Goal: Check status: Check status

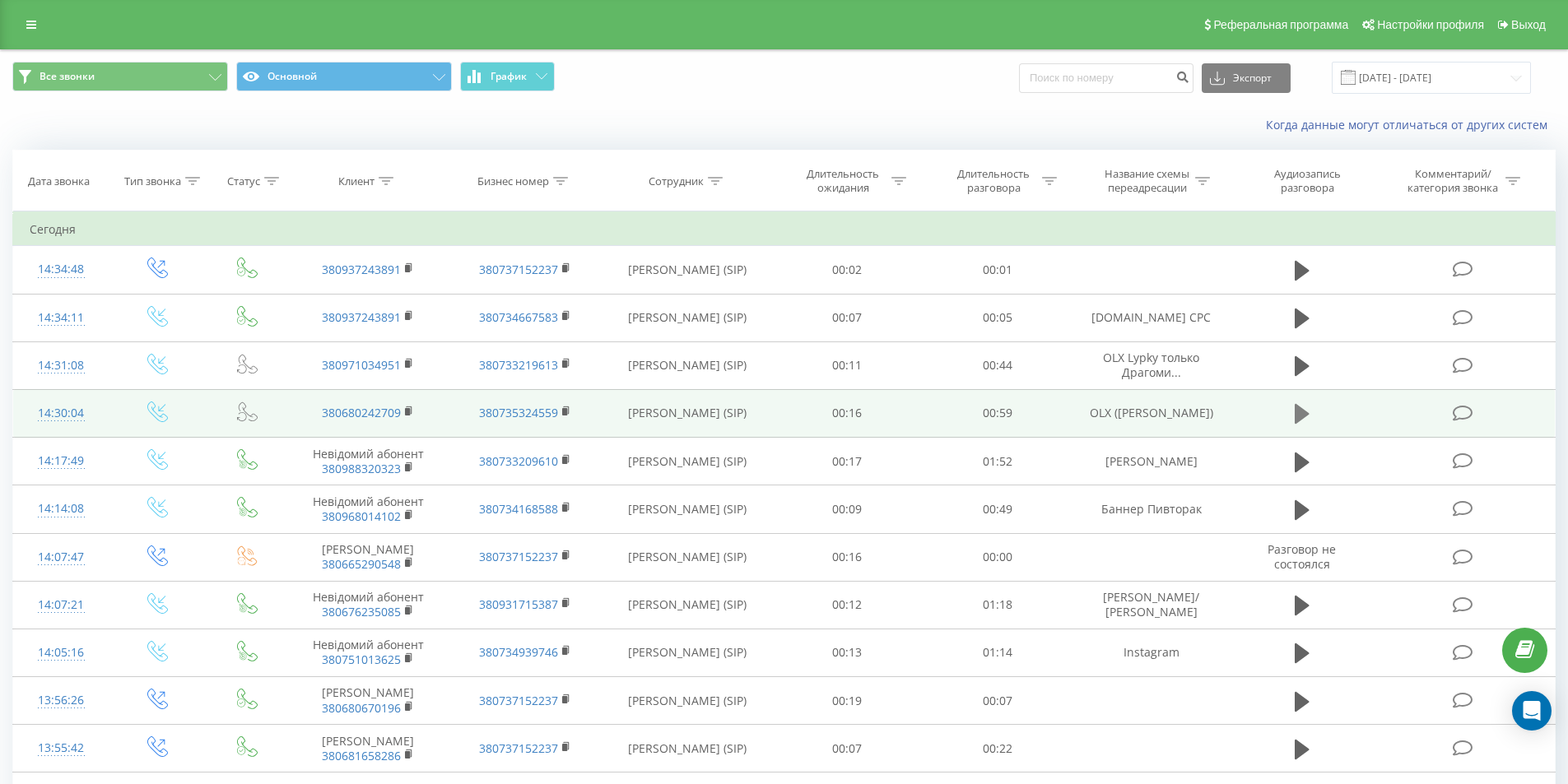
click at [1300, 414] on icon at bounding box center [1302, 414] width 15 height 20
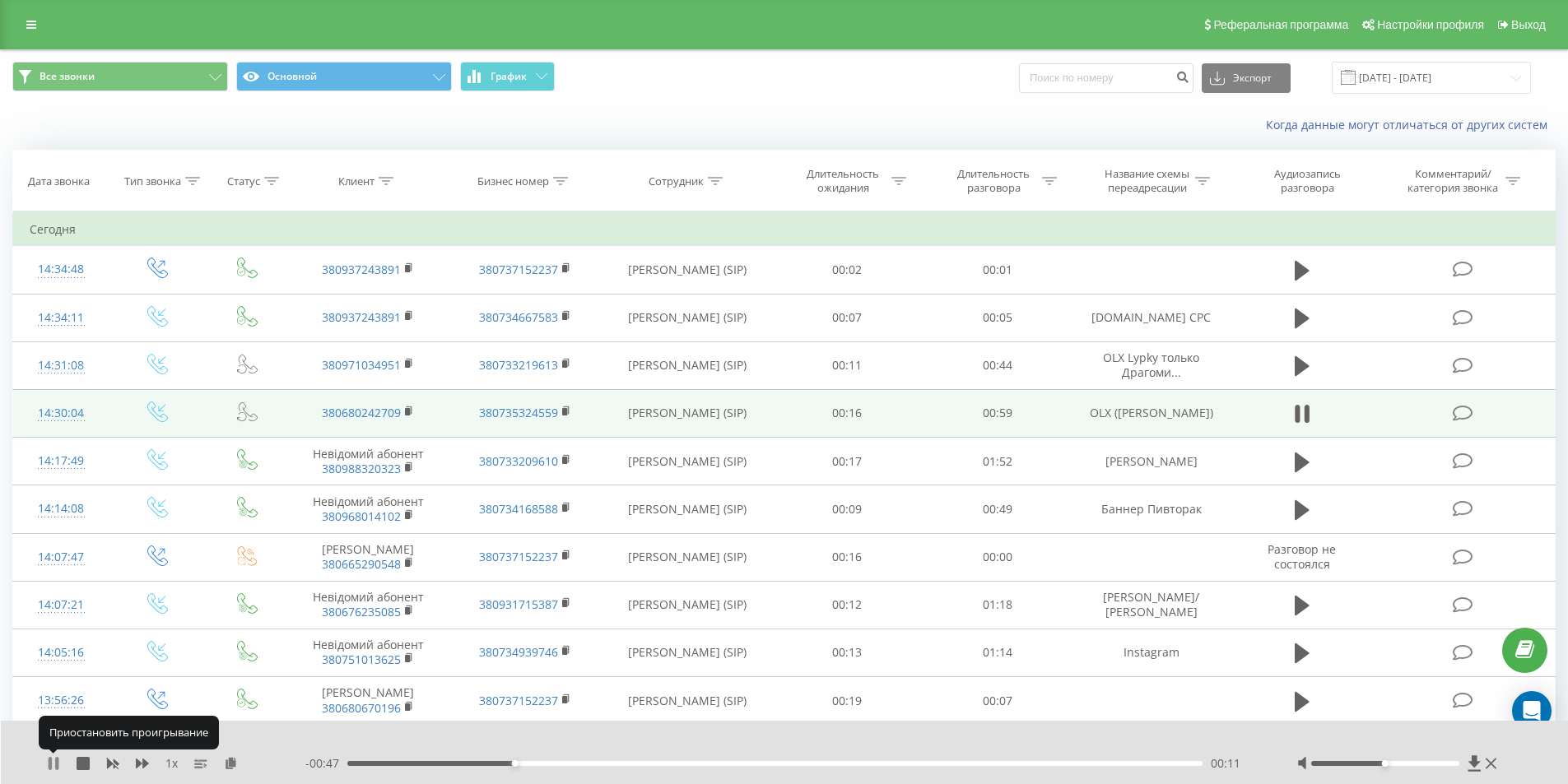
click at [52, 758] on icon at bounding box center [49, 763] width 3 height 13
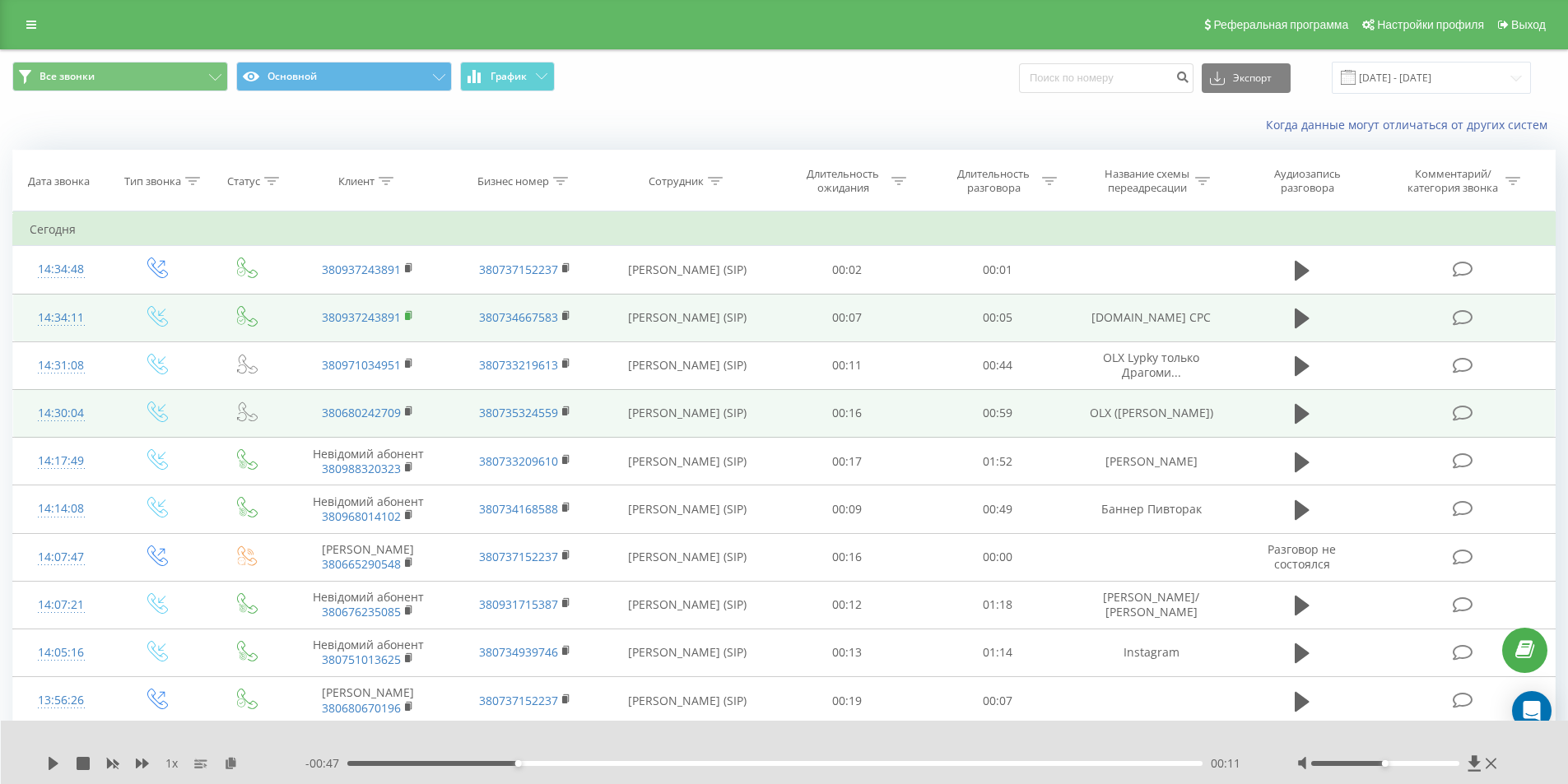
click at [408, 312] on icon at bounding box center [409, 316] width 9 height 12
